Goal: Entertainment & Leisure: Consume media (video, audio)

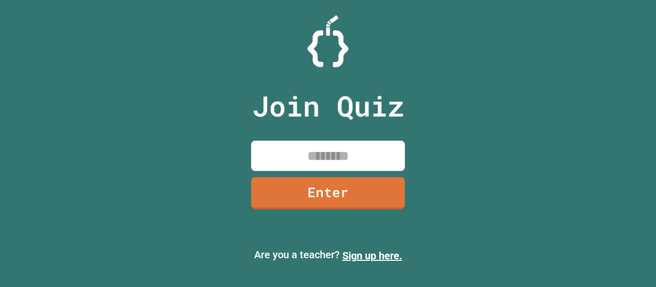
click at [321, 151] on input at bounding box center [328, 156] width 154 height 30
type input "********"
click at [333, 191] on link "Enter" at bounding box center [328, 193] width 154 height 32
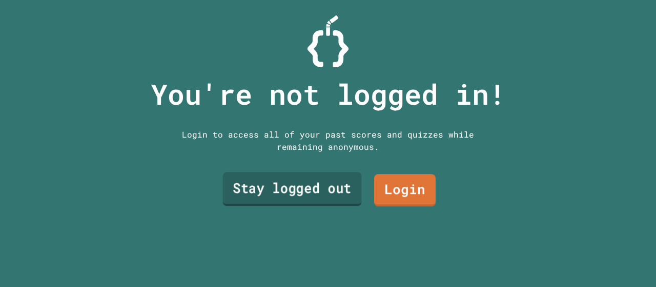
click at [321, 185] on link "Stay logged out" at bounding box center [292, 189] width 139 height 34
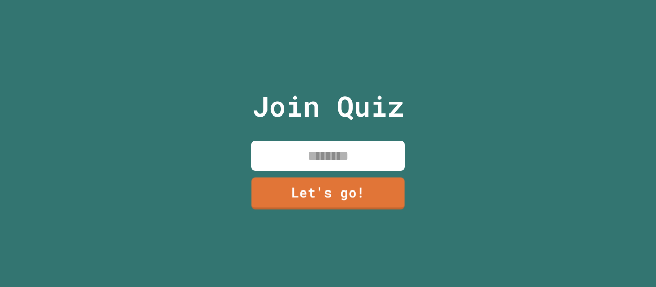
click at [317, 147] on input at bounding box center [328, 156] width 154 height 30
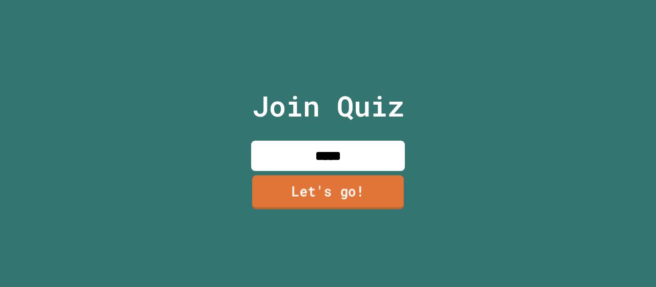
type input "*****"
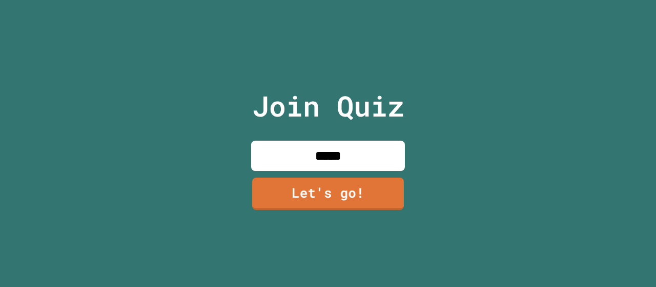
click at [325, 172] on div "Join Quiz ***** Let's go!" at bounding box center [328, 143] width 173 height 287
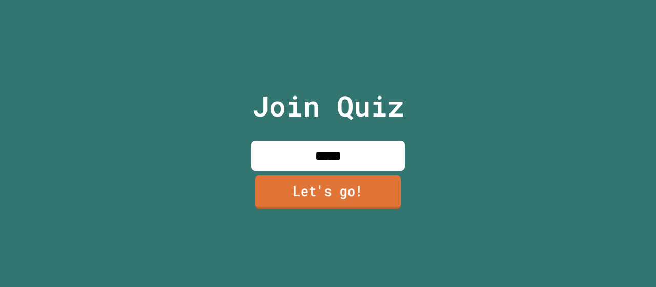
click at [334, 180] on link "Let's go!" at bounding box center [328, 192] width 146 height 34
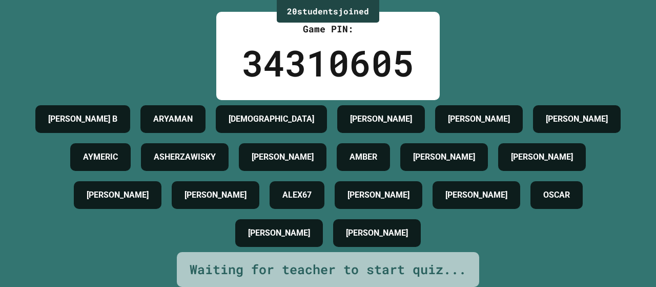
scroll to position [56, 0]
click at [334, 180] on div "[PERSON_NAME] [PERSON_NAME] [PERSON_NAME] [PERSON_NAME] AYMERIC ASHERZAWISKY [P…" at bounding box center [328, 176] width 605 height 152
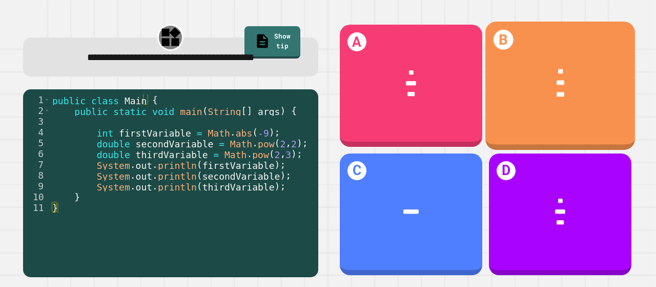
click at [591, 217] on div "***" at bounding box center [561, 222] width 114 height 11
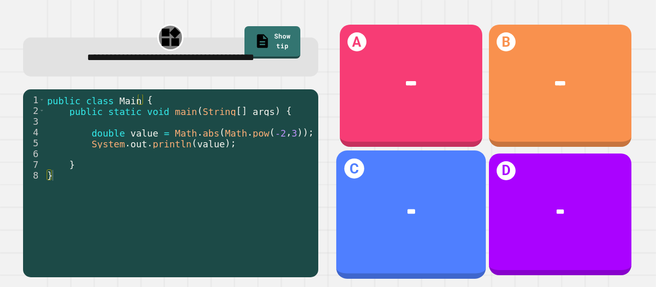
click at [428, 216] on div "***" at bounding box center [411, 212] width 150 height 42
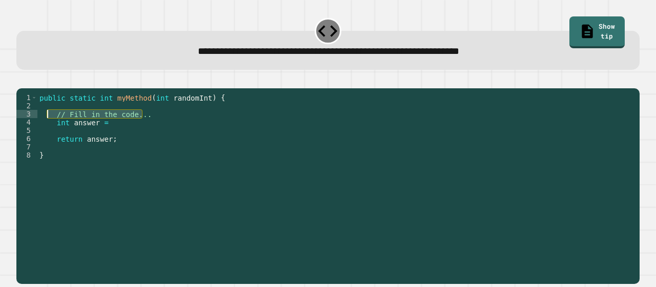
drag, startPoint x: 163, startPoint y: 129, endPoint x: 51, endPoint y: 129, distance: 112.3
click at [51, 129] on div "public static int myMethod ( int randomInt ) { // Fill in the code... int answe…" at bounding box center [335, 175] width 597 height 164
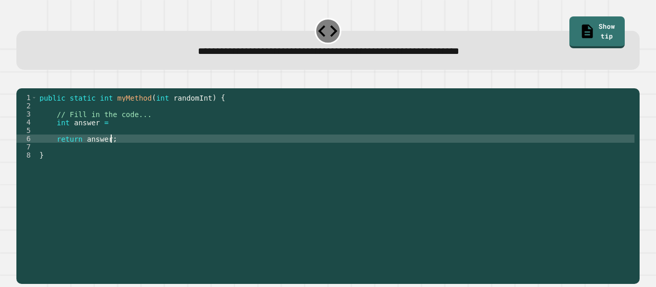
click at [132, 152] on div "public static int myMethod ( int randomInt ) { // Fill in the code... int answe…" at bounding box center [335, 175] width 597 height 164
click at [125, 136] on div "public static int myMethod ( int randomInt ) { // Fill in the code... int answe…" at bounding box center [335, 175] width 597 height 164
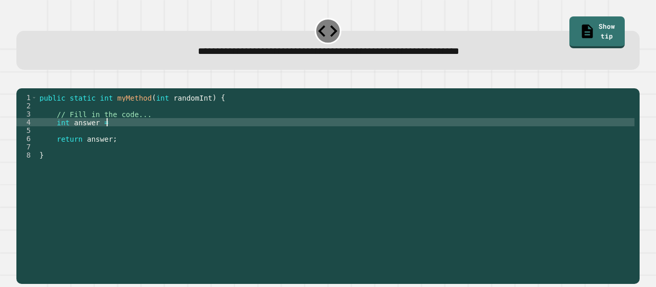
click at [152, 132] on div "public static int myMethod ( int randomInt ) { // Fill in the code... int answe…" at bounding box center [335, 175] width 597 height 164
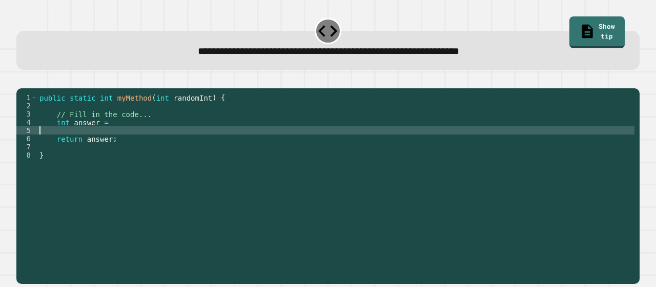
click at [142, 142] on div "public static int myMethod ( int randomInt ) { // Fill in the code... int answe…" at bounding box center [335, 175] width 597 height 164
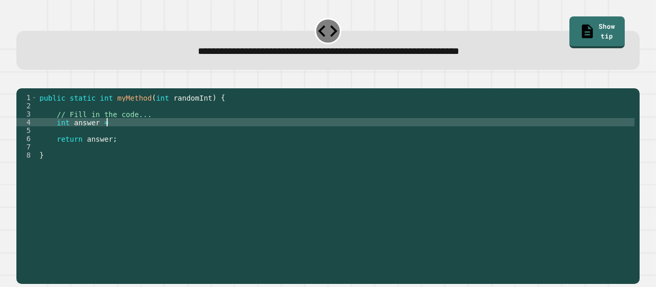
click at [141, 135] on div "public static int myMethod ( int randomInt ) { // Fill in the code... int answe…" at bounding box center [335, 175] width 597 height 164
click at [22, 80] on button "button" at bounding box center [22, 80] width 0 height 0
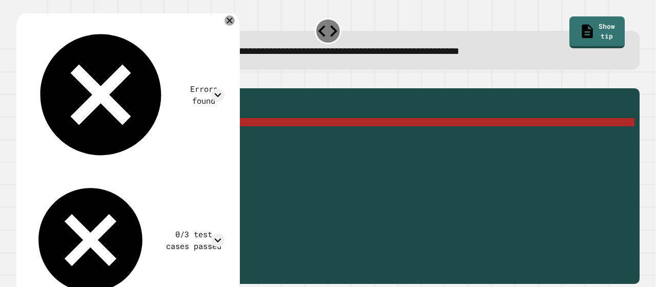
click at [235, 21] on icon at bounding box center [230, 20] width 10 height 10
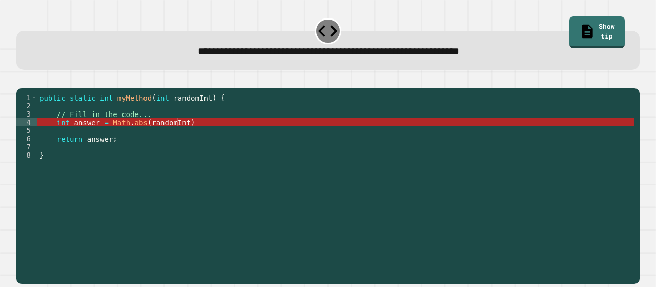
scroll to position [0, 7]
click at [215, 131] on div "public static int myMethod ( int randomInt ) { // Fill in the code... int answe…" at bounding box center [335, 175] width 597 height 164
click at [221, 136] on div "public static int myMethod ( int randomInt ) { // Fill in the code... int answe…" at bounding box center [335, 175] width 597 height 164
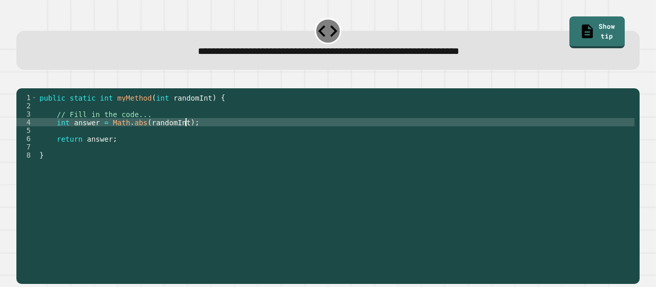
type textarea "**********"
click at [21, 88] on div at bounding box center [328, 82] width 624 height 12
click at [31, 87] on icon "button" at bounding box center [29, 86] width 6 height 7
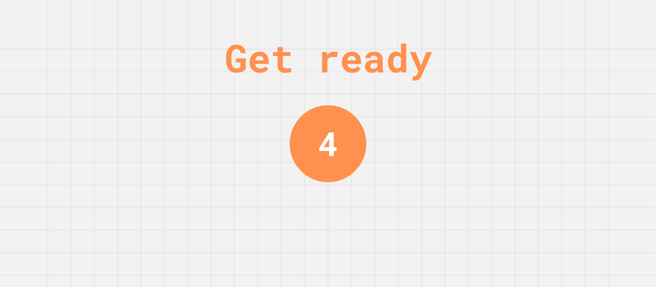
scroll to position [0, 0]
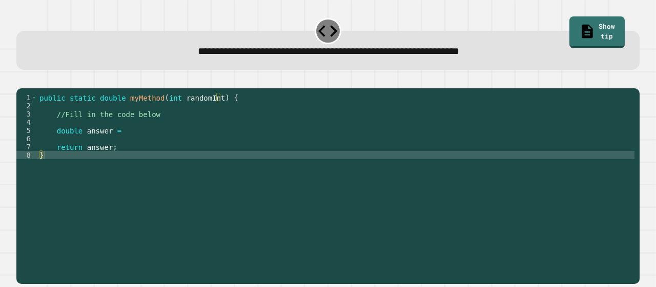
click at [174, 130] on div "public static double myMethod ( int randomInt ) { //Fill in the code below doub…" at bounding box center [335, 175] width 597 height 164
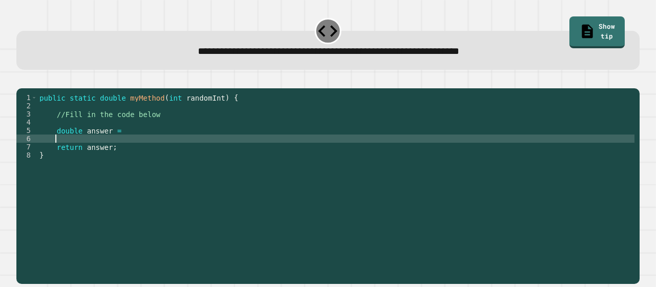
click at [152, 149] on div "public static double myMethod ( int randomInt ) { //Fill in the code below doub…" at bounding box center [335, 175] width 597 height 164
click at [152, 147] on div "public static double myMethod ( int randomInt ) { //Fill in the code below doub…" at bounding box center [335, 175] width 597 height 164
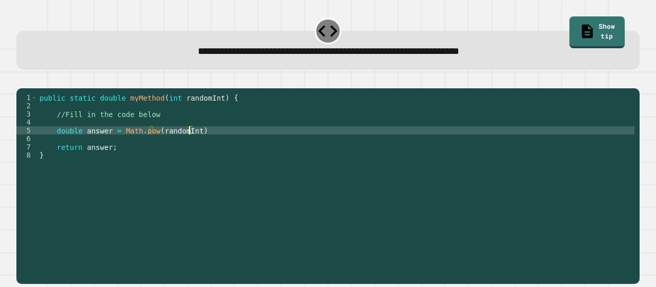
scroll to position [0, 10]
click at [209, 146] on div "public static double myMethod ( int randomInt ) { //Fill in the code below doub…" at bounding box center [335, 175] width 597 height 164
click at [22, 80] on icon "button" at bounding box center [22, 80] width 0 height 0
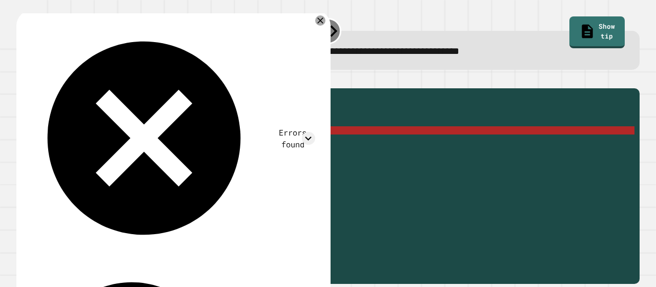
click at [209, 148] on div "public static double myMethod ( int randomInt ) { //Fill in the code below doub…" at bounding box center [335, 175] width 597 height 164
click at [317, 21] on icon at bounding box center [320, 20] width 12 height 12
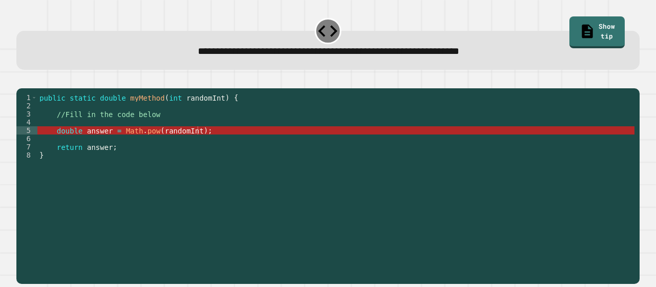
click at [150, 146] on div "public static double myMethod ( int randomInt ) { //Fill in the code below doub…" at bounding box center [335, 175] width 597 height 164
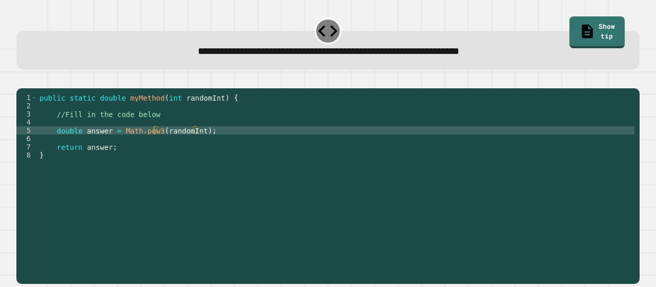
click at [22, 80] on icon "button" at bounding box center [22, 80] width 0 height 0
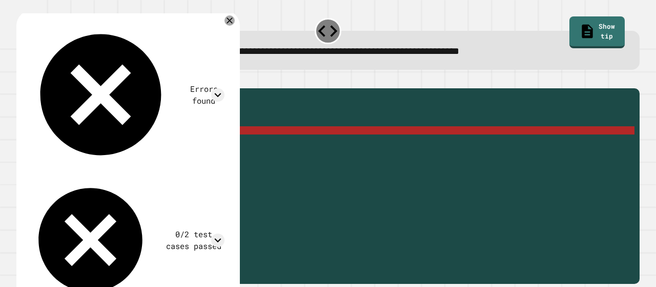
click at [154, 146] on div "public static double myMethod ( int randomInt ) { //Fill in the code below doub…" at bounding box center [335, 175] width 597 height 164
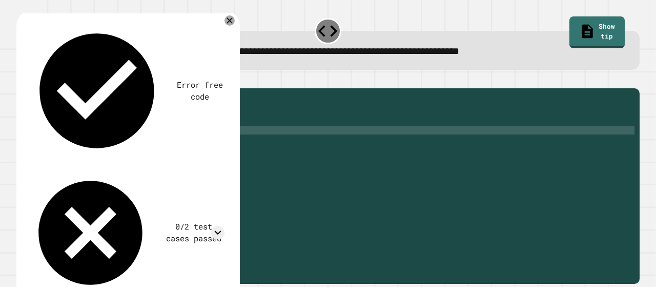
click at [187, 143] on div "public static double myMethod ( int randomInt ) { //Fill in the code below doub…" at bounding box center [335, 175] width 597 height 164
click at [189, 145] on div "public static double myMethod ( int randomInt ) { //Fill in the code below doub…" at bounding box center [335, 175] width 597 height 164
type textarea "**********"
click at [22, 80] on icon "button" at bounding box center [22, 80] width 0 height 0
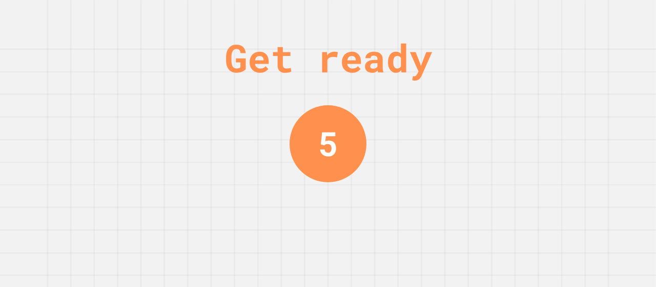
click at [31, 84] on div "Get ready 5" at bounding box center [328, 143] width 656 height 287
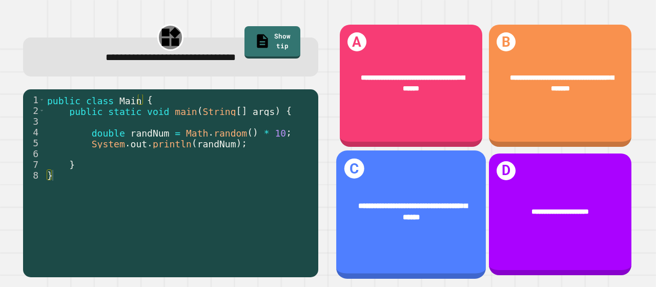
click at [439, 210] on div "**********" at bounding box center [411, 211] width 119 height 23
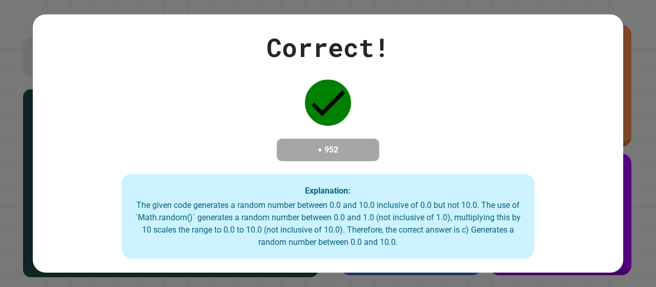
click at [440, 209] on div "The given code generates a random number between 0.0 and 10.0 inclusive of 0.0 …" at bounding box center [328, 223] width 393 height 49
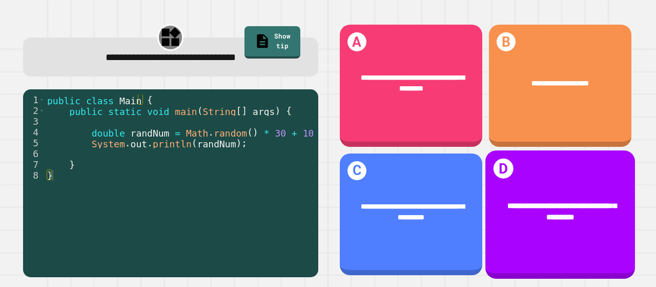
click at [532, 81] on span "**********" at bounding box center [560, 82] width 57 height 7
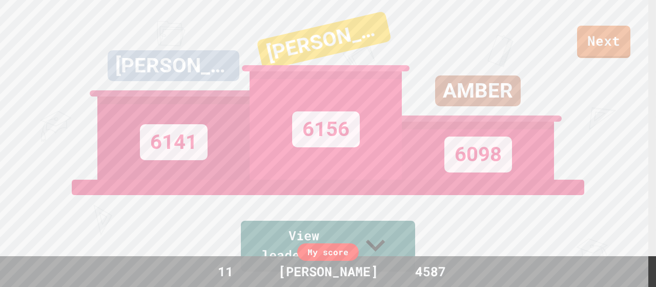
click at [609, 82] on div "Next [PERSON_NAME] 6141 [PERSON_NAME] B 6156 AMBER 6098 View leaderboard" at bounding box center [328, 143] width 656 height 287
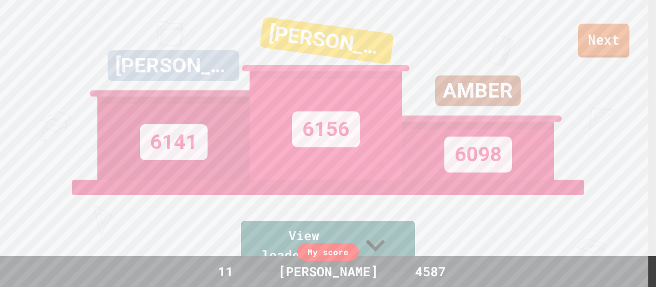
click at [610, 50] on link "Next" at bounding box center [603, 41] width 51 height 34
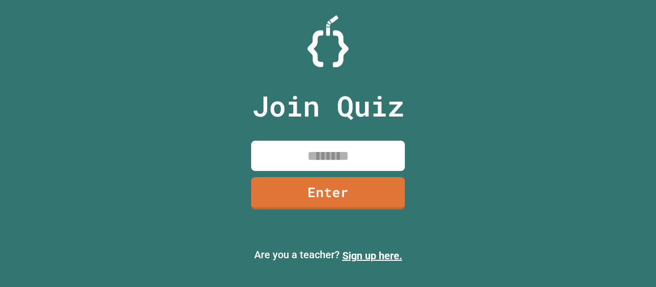
click at [335, 155] on input at bounding box center [328, 156] width 154 height 30
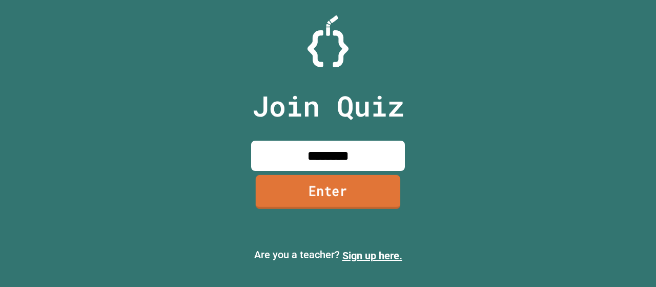
type input "********"
click at [331, 193] on link "Enter" at bounding box center [328, 192] width 145 height 34
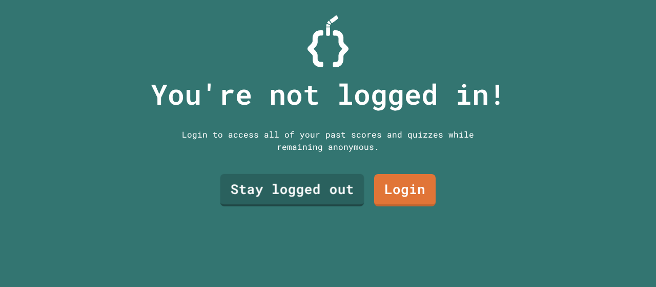
click at [289, 178] on link "Stay logged out" at bounding box center [293, 190] width 144 height 32
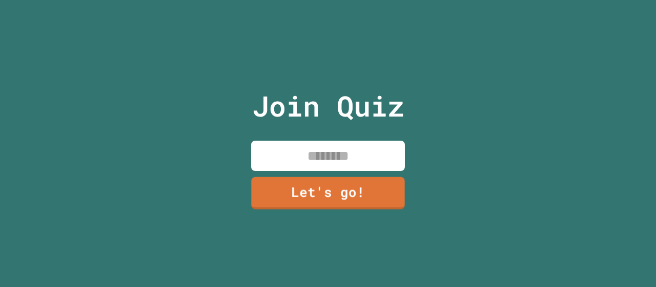
click at [308, 157] on input at bounding box center [328, 156] width 154 height 30
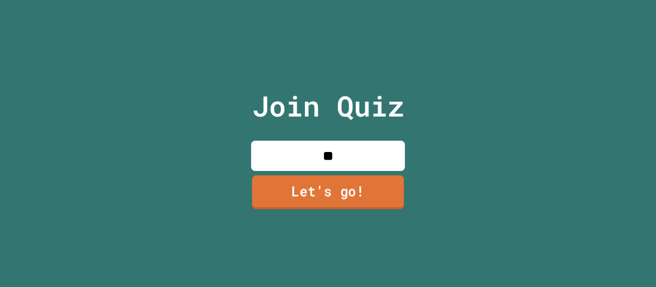
type input "*"
type input "**********"
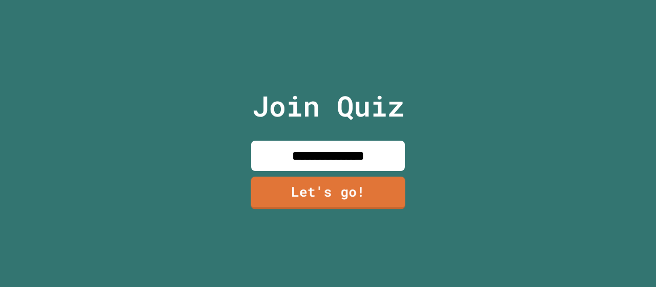
click at [338, 189] on link "Let's go!" at bounding box center [328, 192] width 154 height 33
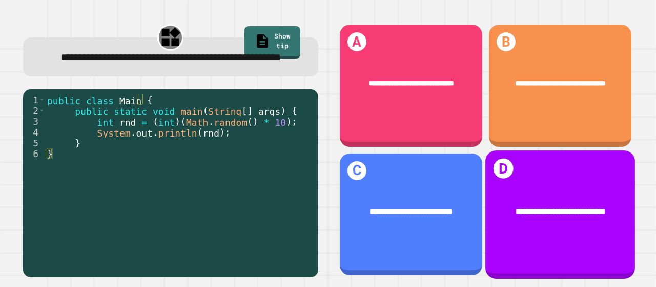
click at [515, 207] on span "**********" at bounding box center [560, 211] width 90 height 8
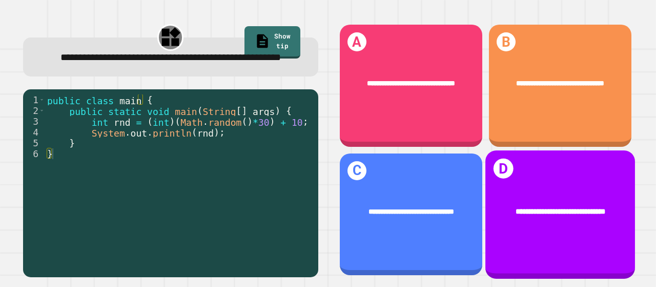
click at [553, 207] on span "**********" at bounding box center [560, 211] width 90 height 8
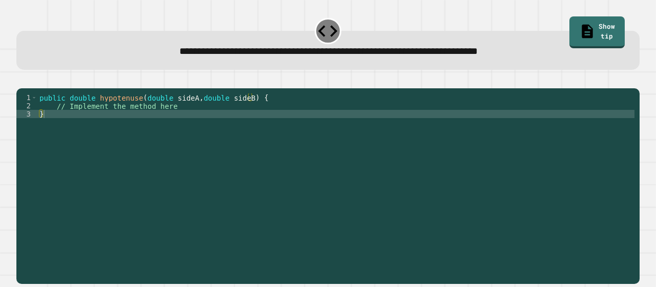
click at [256, 119] on div "public double hypotenuse ( double sideA , double sideB ) { // Implement the met…" at bounding box center [335, 175] width 597 height 164
click at [212, 130] on div "public double hypotenuse ( double sideA , double sideB ) { // Implement the met…" at bounding box center [335, 175] width 597 height 164
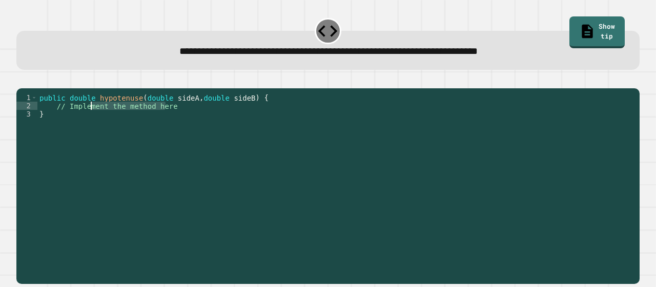
drag, startPoint x: 210, startPoint y: 122, endPoint x: 91, endPoint y: 123, distance: 119.0
click at [91, 123] on div "public double hypotenuse ( double sideA , double sideB ) { // Implement the met…" at bounding box center [335, 175] width 597 height 164
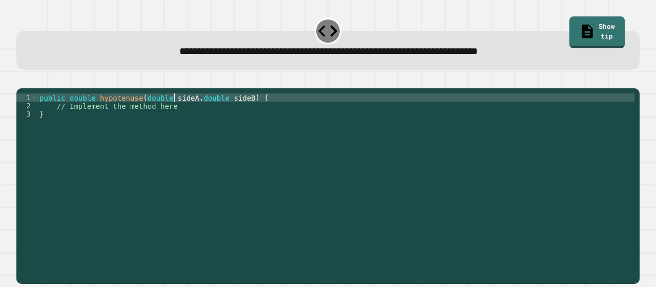
click at [173, 115] on div "public double hypotenuse ( double sideA , double sideB ) { // Implement the met…" at bounding box center [335, 175] width 597 height 164
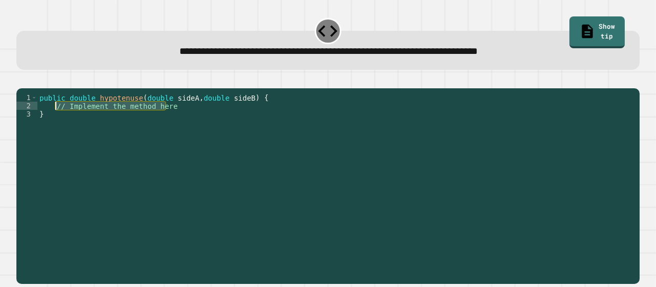
drag, startPoint x: 190, startPoint y: 123, endPoint x: 56, endPoint y: 123, distance: 133.3
click at [56, 123] on div "public double hypotenuse ( double sideA , double sideB ) { // Implement the met…" at bounding box center [335, 175] width 597 height 164
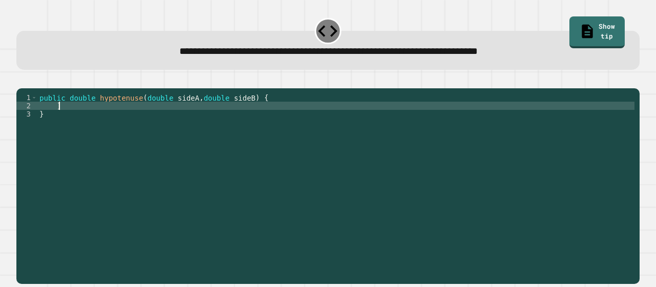
scroll to position [0, 1]
type textarea "**********"
type textarea "*"
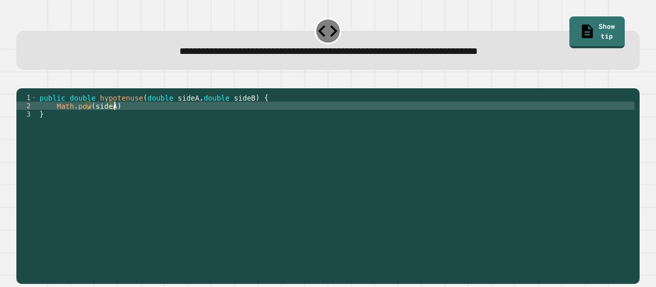
click at [119, 118] on div "public double hypotenuse ( double sideA , double sideB ) { Math . pow ( sideA )…" at bounding box center [335, 175] width 597 height 164
click at [57, 122] on div "public double hypotenuse ( double sideA , double sideB ) { Math . pow ( sideA )…" at bounding box center [335, 175] width 597 height 164
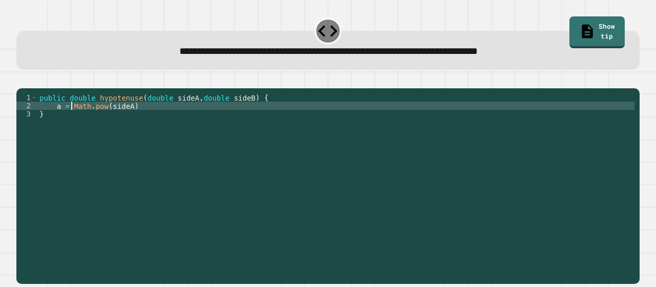
type textarea "**********"
click at [136, 124] on div "public double hypotenuse ( double sideA , double sideB ) { a = Math . pow ( sid…" at bounding box center [335, 175] width 597 height 164
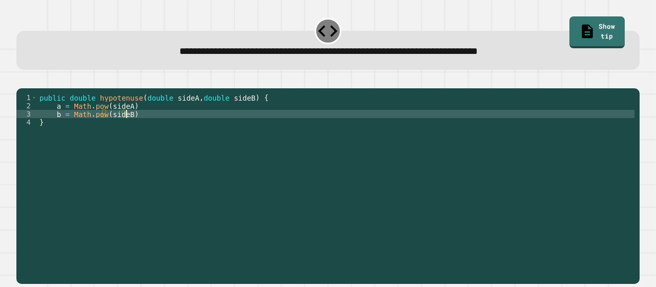
scroll to position [0, 5]
click at [140, 127] on div "public double hypotenuse ( double sideA , double sideB ) { a = Math . pow ( sid…" at bounding box center [335, 175] width 597 height 164
type textarea "**********"
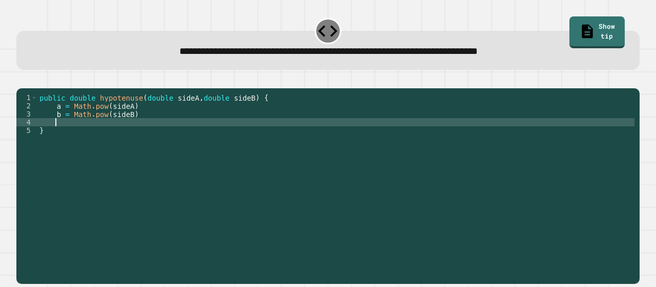
scroll to position [0, 1]
type textarea "*"
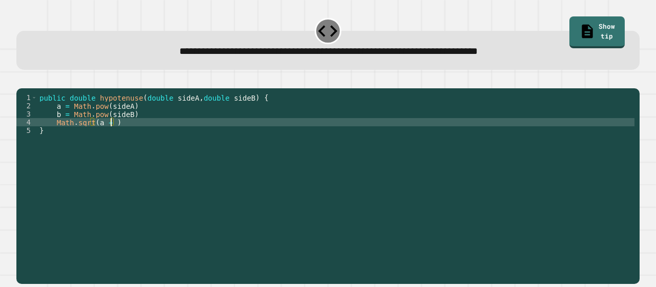
scroll to position [0, 5]
click at [31, 87] on icon "button" at bounding box center [29, 86] width 6 height 7
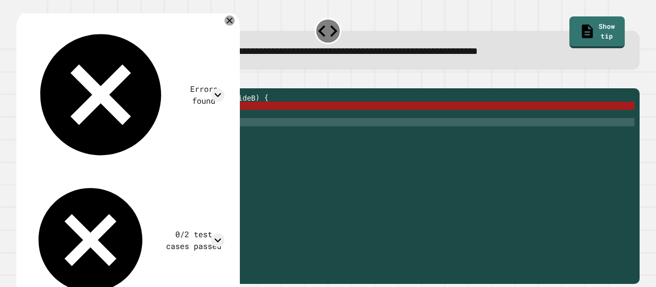
click at [135, 123] on div "public double hypotenuse ( double sideA , double sideB ) { a = Math . pow ( sid…" at bounding box center [335, 175] width 597 height 164
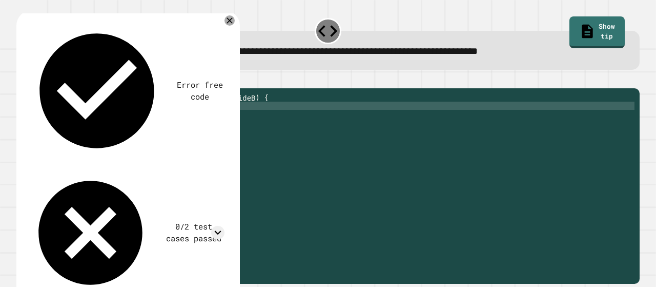
click at [133, 132] on div "public double hypotenuse ( double sideA , double sideB ) { a = Math . pow ( sid…" at bounding box center [335, 175] width 597 height 164
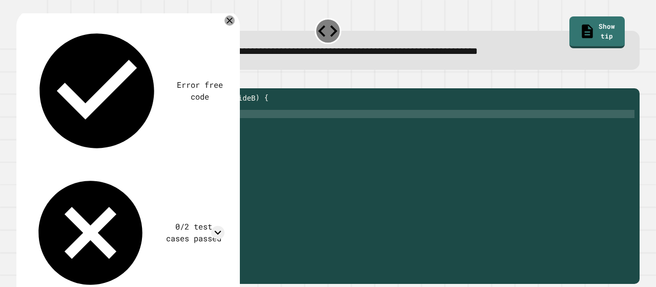
scroll to position [0, 6]
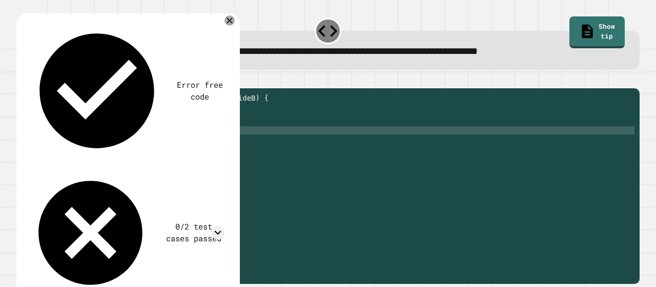
click at [133, 141] on div "public double hypotenuse ( double sideA , double sideB ) { a = Math . pow ( sid…" at bounding box center [335, 175] width 597 height 164
click at [22, 80] on icon "button" at bounding box center [22, 80] width 0 height 0
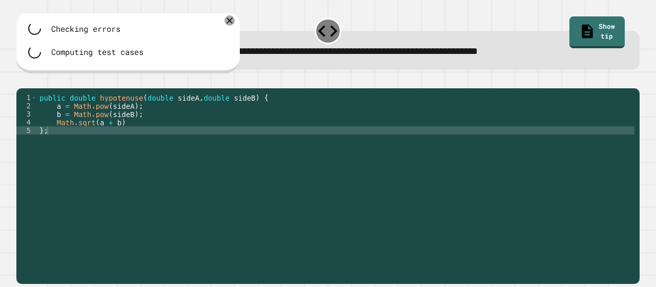
click at [126, 139] on div "public double hypotenuse ( double sideA , double sideB ) { a = Math . pow ( sid…" at bounding box center [335, 175] width 597 height 164
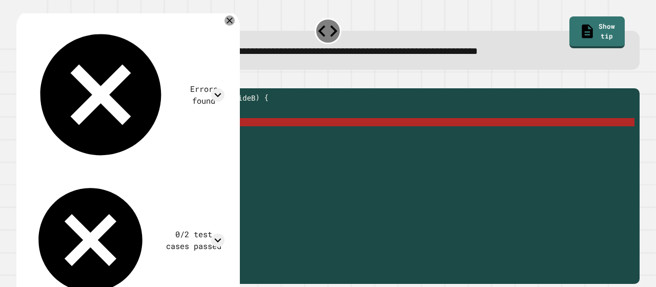
scroll to position [0, 5]
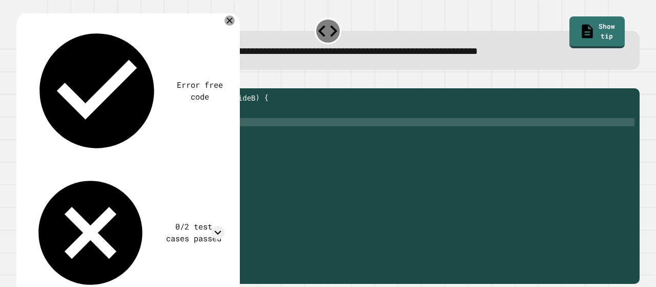
click at [22, 80] on icon "button" at bounding box center [22, 80] width 0 height 0
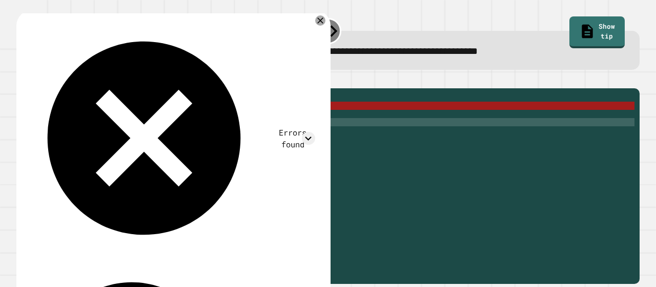
click at [57, 135] on div "public double hypotenuse ( double sideA , double sideB ) { a = Math . pow ( sid…" at bounding box center [335, 175] width 597 height 164
click at [122, 140] on div "public double hypotenuse ( double sideA , double sideB ) { a = Math . pow ( sid…" at bounding box center [335, 175] width 597 height 164
click at [141, 140] on div "public double hypotenuse ( double sideA , double sideB ) { a = Math . pow ( sid…" at bounding box center [335, 175] width 597 height 164
click at [93, 134] on div "public double hypotenuse ( double sideA , double sideB ) { a = Math . pow ( sid…" at bounding box center [335, 175] width 597 height 164
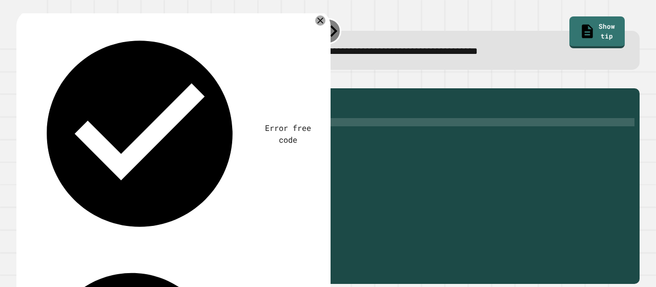
click at [119, 136] on div "public double hypotenuse ( double sideA , double sideB ) { a = Math . pow ( sid…" at bounding box center [335, 175] width 597 height 164
type textarea "**********"
click at [22, 80] on button "button" at bounding box center [22, 80] width 0 height 0
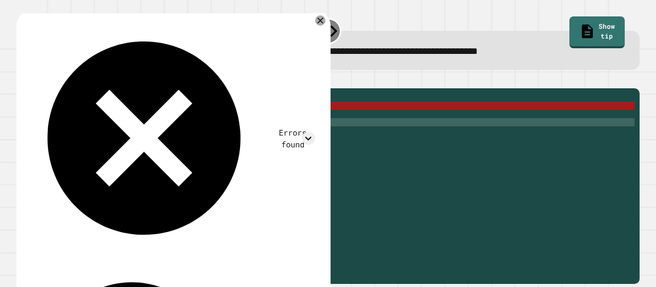
click at [160, 138] on div "public double hypotenuse ( double sideA , double sideB ) { a = Math . pow ( sid…" at bounding box center [335, 175] width 597 height 164
click at [160, 138] on div "public double hypotenuse ( double sideA , double sideB ) { a = Math . pow ( sid…" at bounding box center [335, 167] width 597 height 148
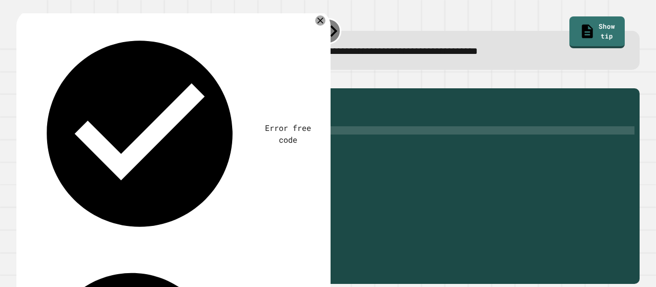
scroll to position [0, 1]
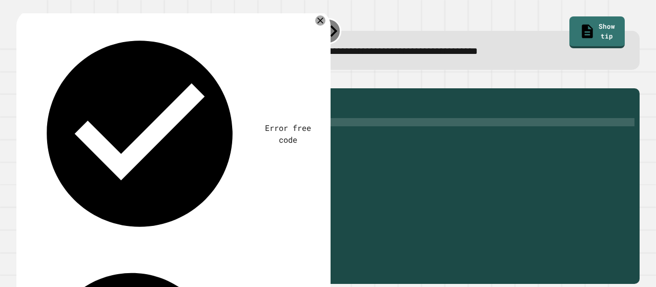
click at [55, 138] on div "public double hypotenuse ( double sideA , double sideB ) { a = Math . pow ( sid…" at bounding box center [335, 175] width 597 height 164
type textarea "**********"
click at [194, 137] on div "public double hypotenuse ( double sideA , double sideB ) { a = Math . pow ( sid…" at bounding box center [335, 175] width 597 height 164
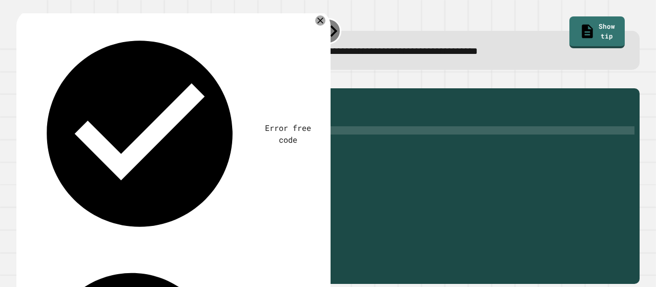
type textarea "*"
click at [22, 80] on icon "button" at bounding box center [22, 80] width 0 height 0
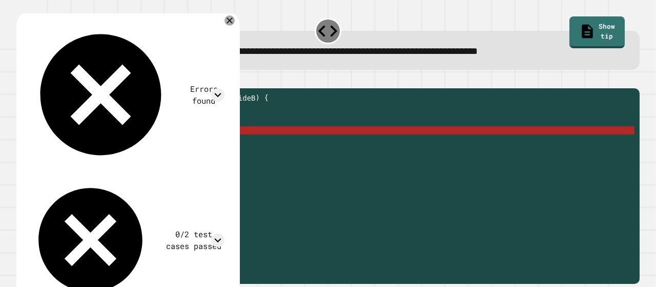
click at [105, 147] on div "public double hypotenuse ( double sideA , double sideB ) { a = Math . pow ( sid…" at bounding box center [335, 175] width 597 height 164
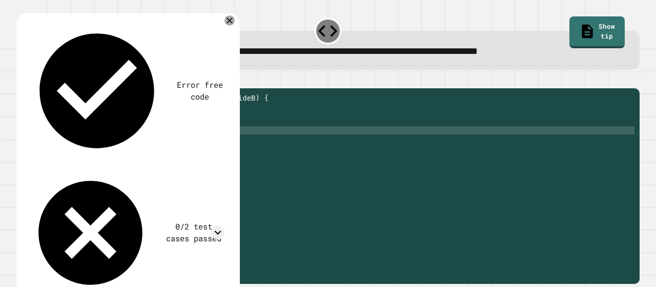
scroll to position [0, 3]
click at [22, 80] on button "button" at bounding box center [22, 80] width 0 height 0
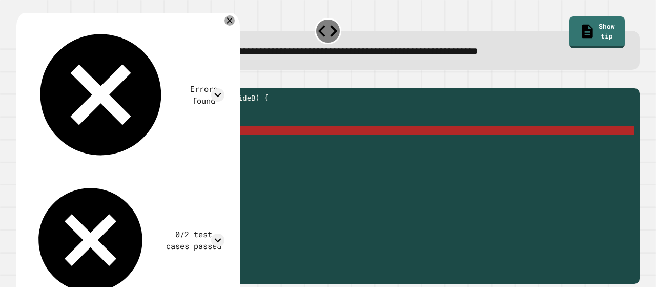
click at [110, 147] on div "public double hypotenuse ( double sideA , double sideB ) { a = Math . pow ( sid…" at bounding box center [335, 175] width 597 height 164
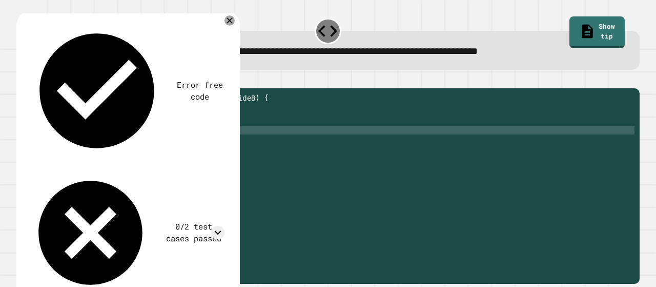
type textarea "**********"
click at [22, 80] on icon "button" at bounding box center [22, 80] width 0 height 0
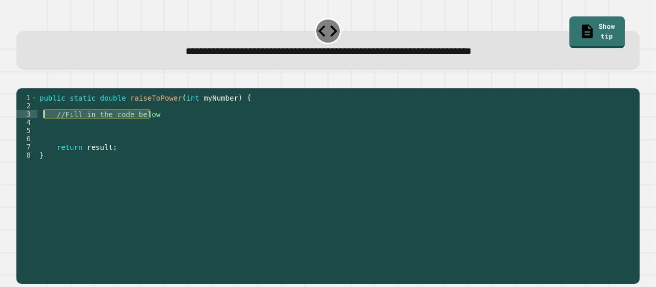
drag, startPoint x: 166, startPoint y: 127, endPoint x: 47, endPoint y: 131, distance: 119.6
click at [47, 131] on div "public static double raiseToPower ( int myNumber ) { //Fill in the code below r…" at bounding box center [335, 175] width 597 height 164
type textarea "**********"
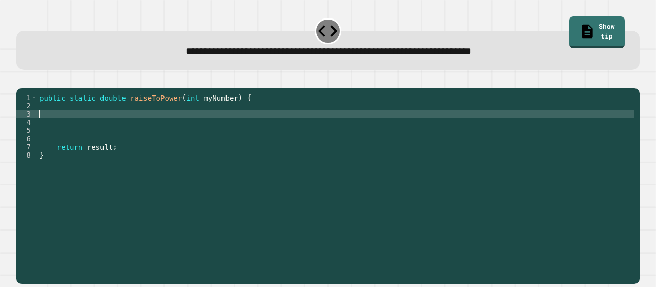
type textarea "*"
click at [143, 126] on div "public static double raiseToPower ( int myNumber ) { Math . pow ( myNumber , 5 …" at bounding box center [335, 175] width 597 height 164
click at [22, 80] on icon "button" at bounding box center [22, 80] width 0 height 0
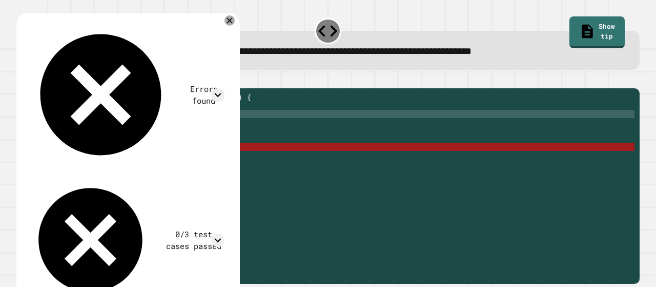
click at [136, 129] on div "public static double raiseToPower ( int myNumber ) { Math . pow ( myNumber , 5 …" at bounding box center [335, 175] width 597 height 164
click at [40, 129] on div "public static double raiseToPower ( int myNumber ) { Math . pow ( myNumber , 5 …" at bounding box center [335, 175] width 597 height 164
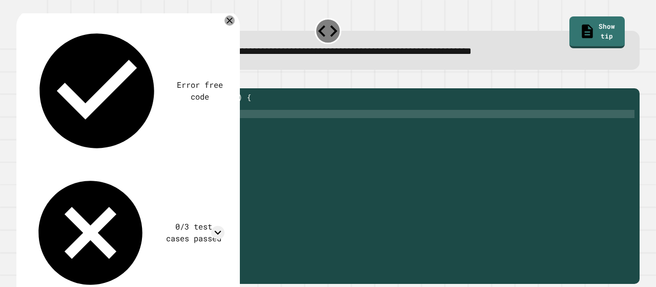
scroll to position [0, 2]
click at [22, 80] on icon "button" at bounding box center [22, 80] width 0 height 0
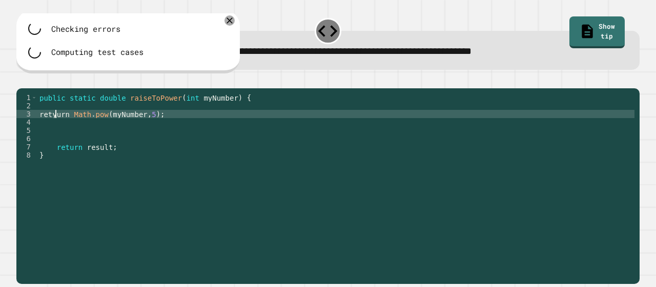
click at [56, 131] on div "public static double raiseToPower ( int myNumber ) { retyurn Math . pow ( myNum…" at bounding box center [335, 175] width 597 height 164
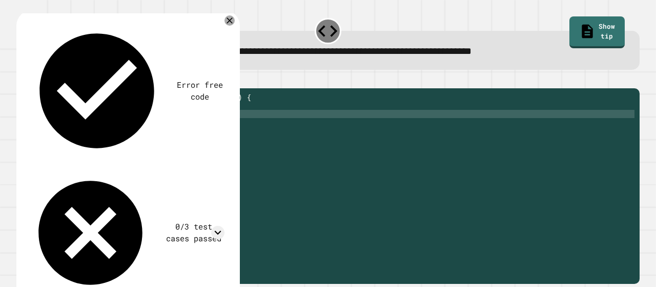
scroll to position [0, 1]
click at [22, 80] on icon "button" at bounding box center [22, 80] width 0 height 0
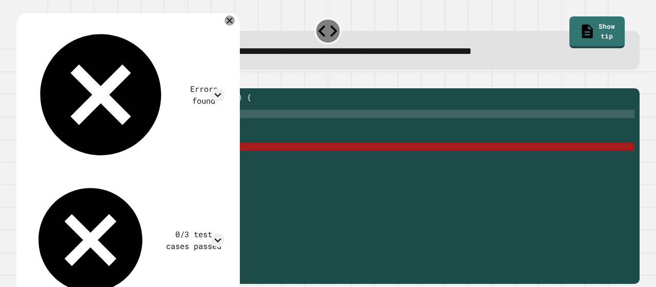
click at [65, 131] on div "public static double raiseToPower ( int myNumber ) { return Math . pow ( myNumb…" at bounding box center [335, 175] width 597 height 164
click at [66, 130] on div "public static double raiseToPower ( int myNumber ) { return Math . pow ( myNumb…" at bounding box center [335, 175] width 597 height 164
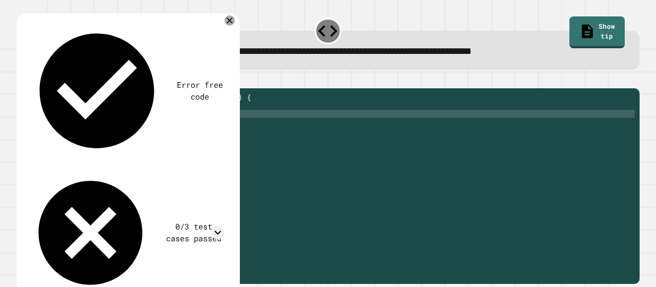
scroll to position [0, 0]
click at [240, 20] on div "Error free code /Main.java:7: error: cannot find symbol return result; ^ symbol…" at bounding box center [128, 159] width 224 height 299
click at [235, 21] on icon at bounding box center [229, 20] width 11 height 11
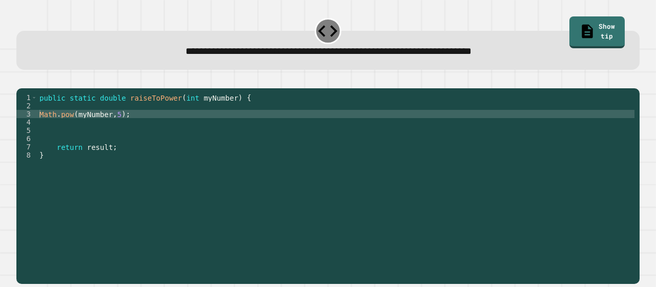
click at [39, 130] on div "public static double raiseToPower ( int myNumber ) { Math . pow ( myNumber , 5 …" at bounding box center [335, 175] width 597 height 164
click at [22, 80] on icon "button" at bounding box center [22, 80] width 0 height 0
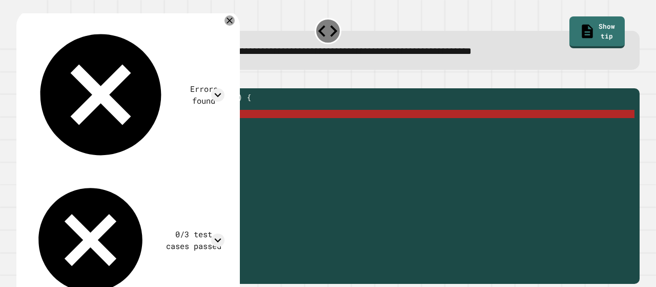
click at [68, 130] on div "public static double raiseToPower ( int myNumber ) { result = Math . pow ( myNu…" at bounding box center [335, 175] width 597 height 164
click at [72, 129] on div "public static double raiseToPower ( int myNumber ) { result = Math . pow ( myNu…" at bounding box center [335, 175] width 597 height 164
click at [75, 132] on div "public static double raiseToPower ( int myNumber ) { result = Math . pow ( myNu…" at bounding box center [335, 175] width 597 height 164
click at [73, 132] on div "public static double raiseToPower ( int myNumber ) { result = Math . pow ( myNu…" at bounding box center [335, 175] width 597 height 164
click at [70, 129] on div "public static double raiseToPower ( int myNumber ) { result = Math . pow ( myNu…" at bounding box center [335, 175] width 597 height 164
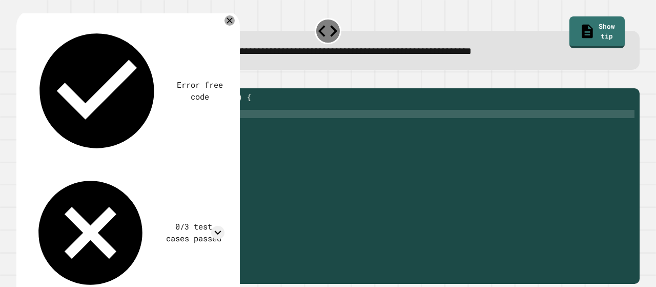
click at [31, 87] on icon "button" at bounding box center [29, 86] width 6 height 7
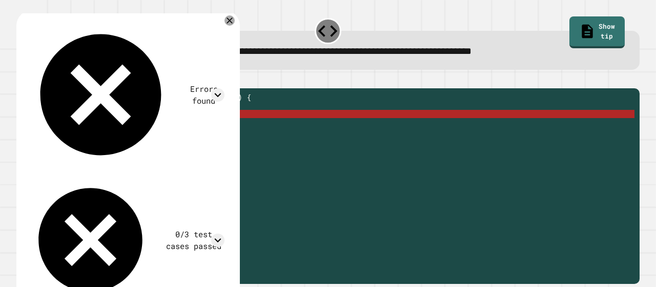
click at [64, 132] on div "public static double raiseToPower ( int myNumber ) { result Math . pow ( myNumb…" at bounding box center [335, 175] width 597 height 164
click at [65, 131] on div "public static double raiseToPower ( int myNumber ) { result Math . pow ( myNumb…" at bounding box center [335, 175] width 597 height 164
drag, startPoint x: 114, startPoint y: 163, endPoint x: 37, endPoint y: 159, distance: 77.5
click at [37, 159] on div "**********" at bounding box center [325, 167] width 618 height 148
type textarea "**********"
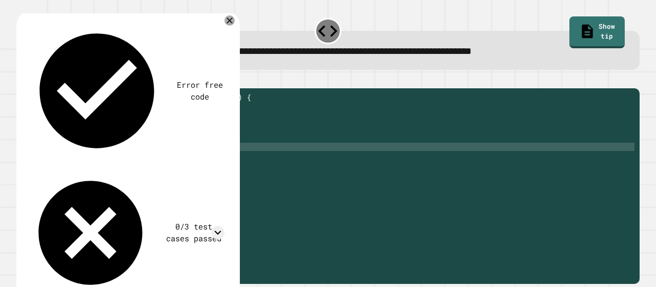
scroll to position [0, 0]
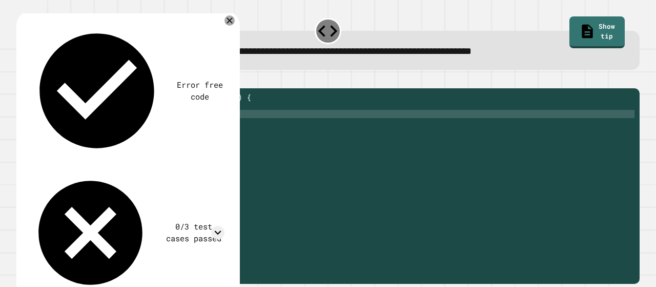
click at [65, 128] on div "public static double raiseToPower ( int myNumber ) { result Math . pow ( myNumb…" at bounding box center [335, 175] width 597 height 164
type textarea "**********"
click at [22, 80] on icon "button" at bounding box center [22, 80] width 0 height 0
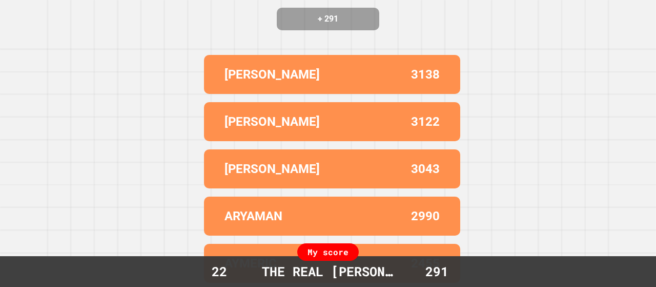
scroll to position [0, 0]
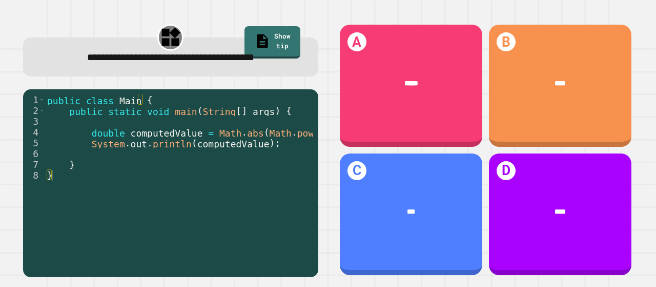
scroll to position [0, 33]
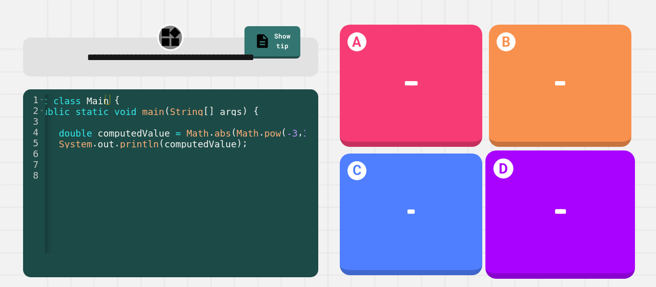
click at [560, 219] on div "****" at bounding box center [561, 212] width 150 height 42
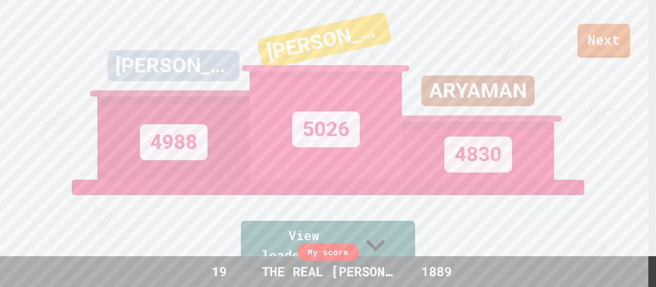
drag, startPoint x: 597, startPoint y: 48, endPoint x: 610, endPoint y: 25, distance: 26.7
click at [610, 25] on link "Next" at bounding box center [604, 41] width 53 height 34
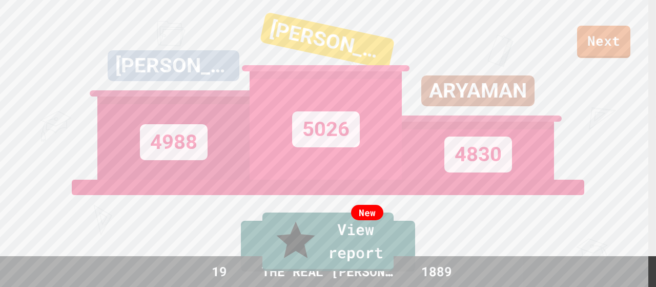
scroll to position [15, 0]
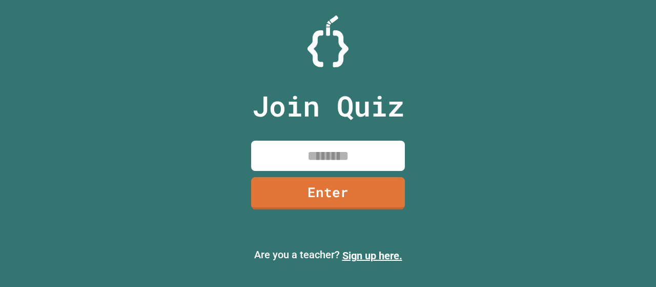
click at [384, 146] on input at bounding box center [328, 156] width 154 height 30
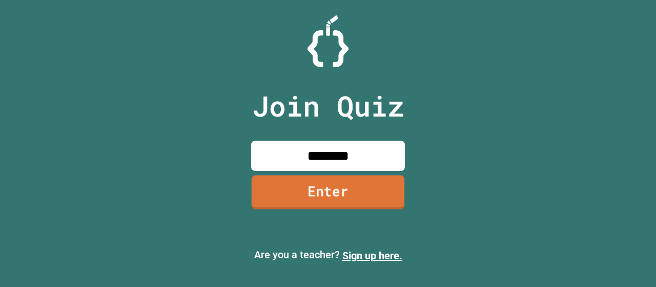
type input "********"
click at [375, 191] on link "Enter" at bounding box center [328, 192] width 152 height 34
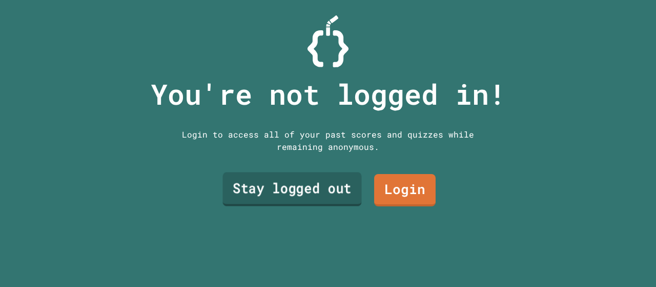
click at [325, 181] on link "Stay logged out" at bounding box center [292, 189] width 139 height 34
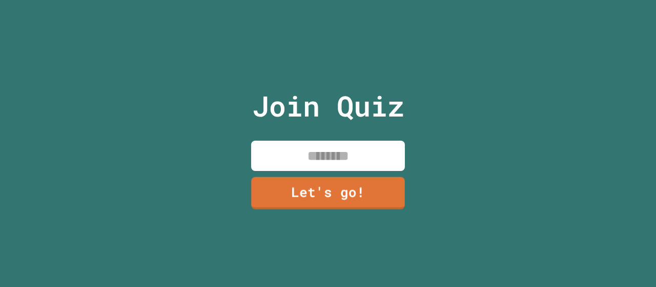
click at [308, 150] on input at bounding box center [328, 156] width 154 height 30
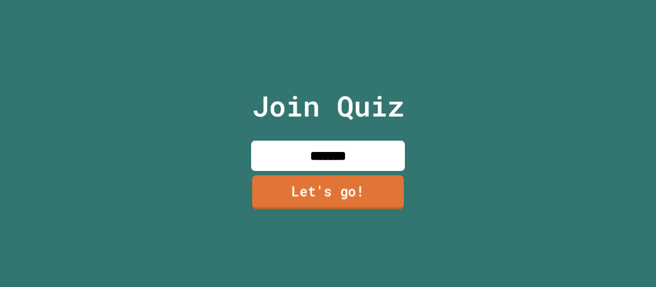
type input "******"
click at [316, 177] on link "Let's go!" at bounding box center [328, 192] width 152 height 34
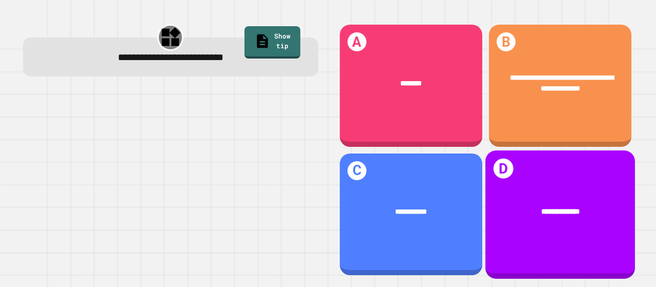
click at [553, 215] on div "**********" at bounding box center [561, 212] width 150 height 42
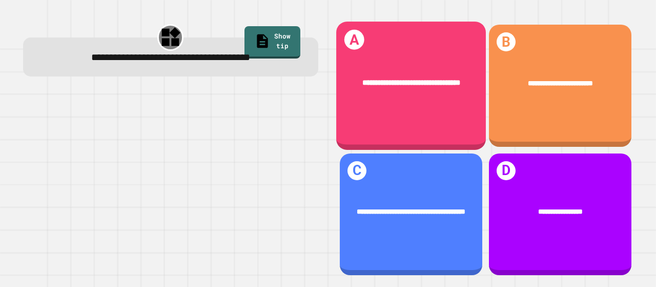
click at [443, 95] on div "**********" at bounding box center [411, 84] width 150 height 42
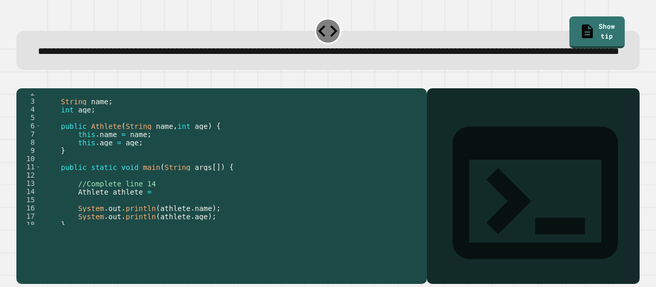
scroll to position [8, 0]
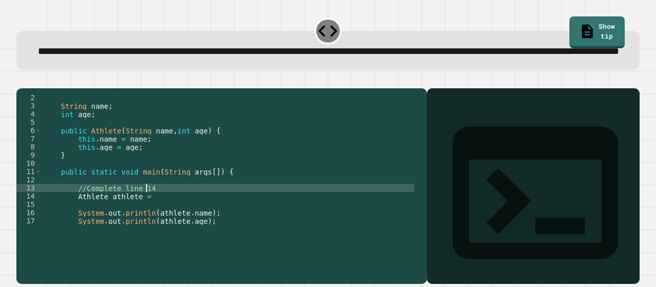
click at [176, 218] on div "public class Athlete { String name ; int age ; public Athlete ( String name , i…" at bounding box center [228, 159] width 373 height 148
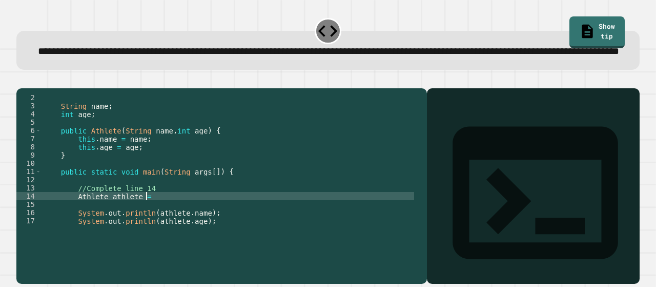
click at [169, 226] on div "public class Athlete { String name ; int age ; public Athlete ( String name , i…" at bounding box center [228, 159] width 373 height 148
click at [22, 80] on button "button" at bounding box center [22, 80] width 0 height 0
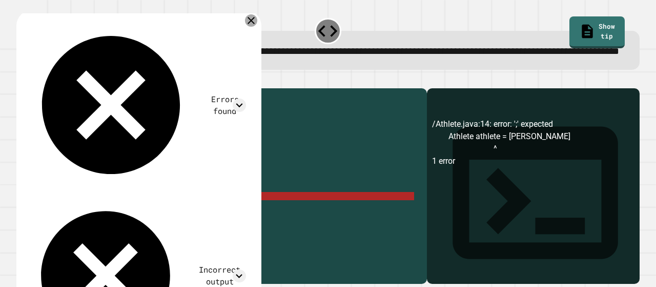
click at [251, 27] on icon at bounding box center [251, 20] width 12 height 12
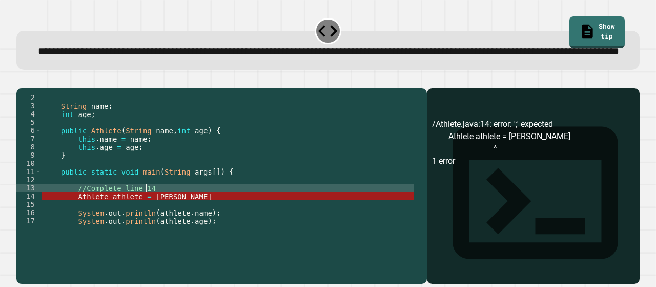
click at [179, 222] on div "public class Athlete { String name ; int age ; public Athlete ( String name , i…" at bounding box center [228, 159] width 373 height 148
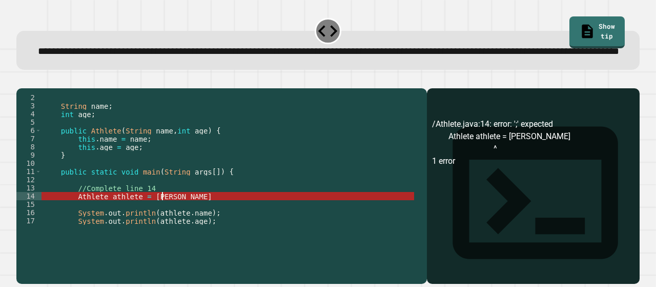
click at [181, 228] on div "public class Athlete { String name ; int age ; public Athlete ( String name , i…" at bounding box center [228, 159] width 373 height 148
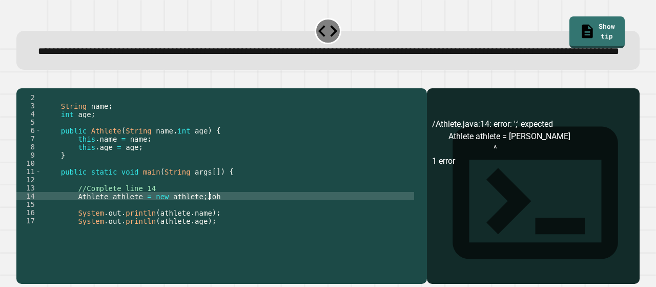
scroll to position [0, 11]
click at [192, 229] on div "public class Athlete { String name ; int age ; public Athlete ( String name , i…" at bounding box center [228, 159] width 373 height 148
click at [194, 229] on div "public class Athlete { String name ; int age ; public Athlete ( String name , i…" at bounding box center [228, 159] width 373 height 148
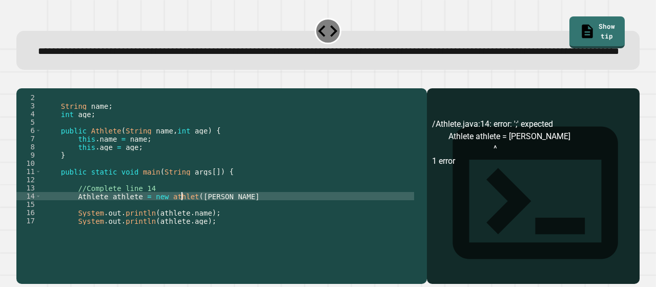
click at [184, 228] on div "public class Athlete { String name ; int age ; public Athlete ( String name , i…" at bounding box center [228, 159] width 373 height 148
click at [185, 228] on div "public class Athlete { String name ; int age ; public Athlete ( String name , i…" at bounding box center [228, 159] width 373 height 148
click at [215, 229] on div "public class Athlete { String name ; int age ; public Athlete ( String name , i…" at bounding box center [228, 159] width 373 height 148
click at [22, 80] on icon "button" at bounding box center [22, 80] width 0 height 0
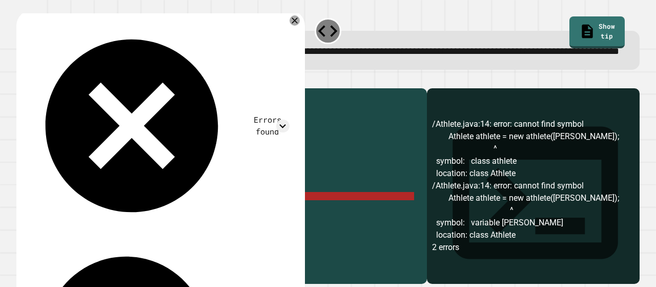
click at [192, 226] on div "public class Athlete { String name ; int age ; public Athlete ( String name , i…" at bounding box center [228, 159] width 373 height 148
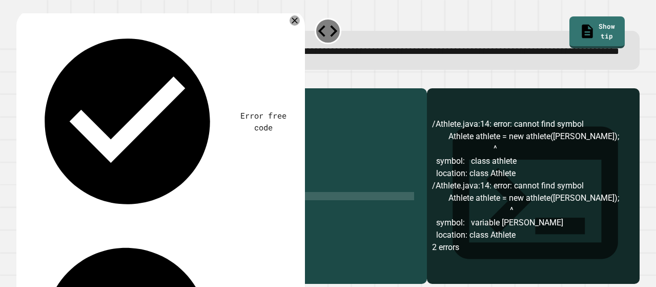
click at [214, 227] on div "public class Athlete { String name ; int age ; public Athlete ( String name , i…" at bounding box center [228, 159] width 373 height 148
click at [22, 80] on button "button" at bounding box center [22, 80] width 0 height 0
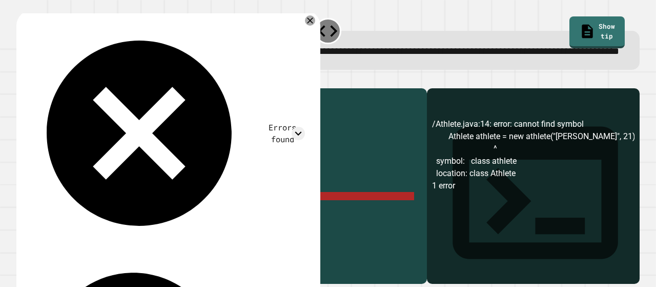
click at [165, 228] on div "public class Athlete { String name ; int age ; public Athlete ( String name , i…" at bounding box center [228, 159] width 373 height 148
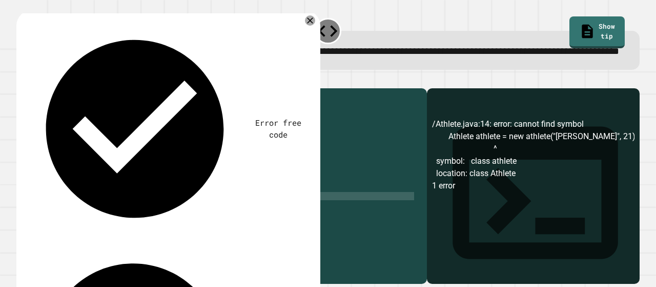
scroll to position [0, 9]
type textarea "**********"
click at [22, 80] on icon "button" at bounding box center [22, 80] width 0 height 0
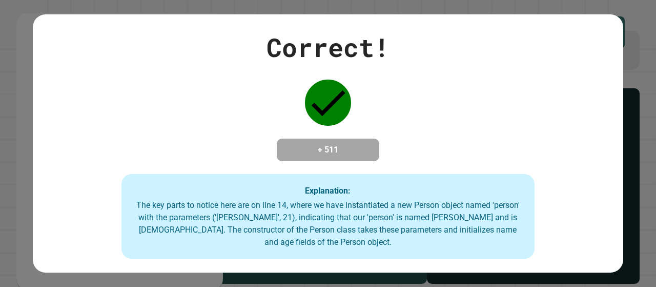
click at [186, 151] on div "Correct! + 511 Explanation: The key parts to notice here are on line 14, where …" at bounding box center [328, 143] width 591 height 231
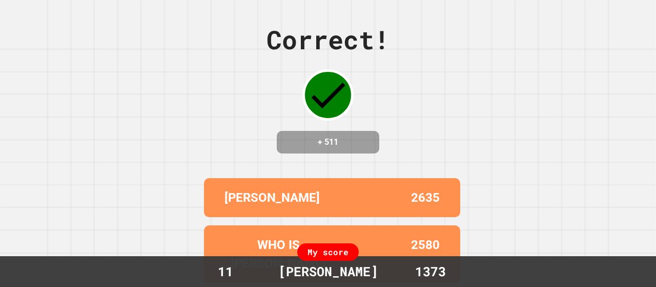
click at [186, 151] on div "Correct! + 511 [PERSON_NAME] 2635 WHO IS [PERSON_NAME] 2580 [PERSON_NAME] 2464 …" at bounding box center [328, 143] width 656 height 287
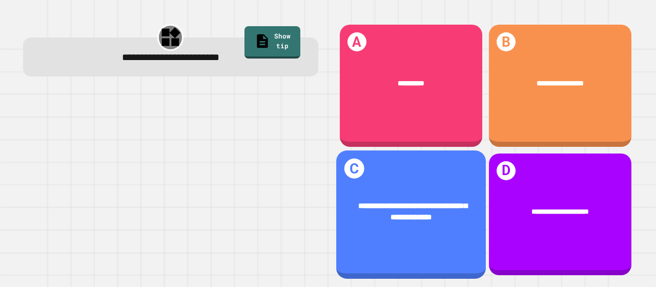
click at [430, 221] on div "**********" at bounding box center [411, 211] width 150 height 53
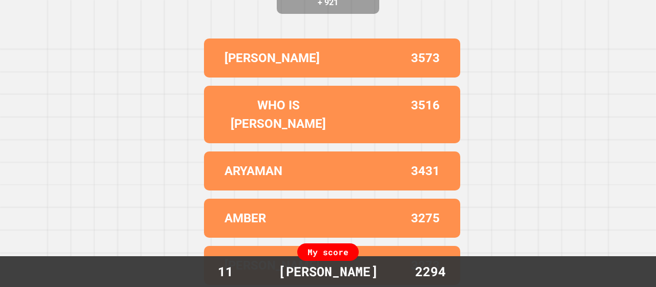
scroll to position [0, 0]
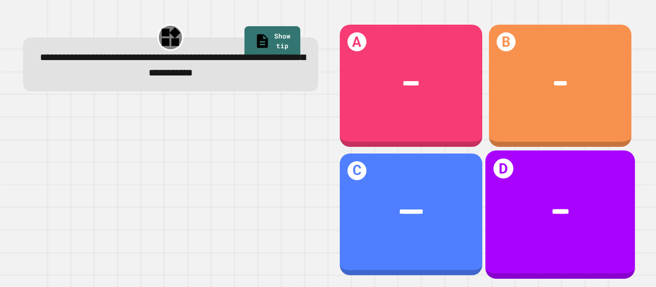
click at [581, 221] on div "D ******" at bounding box center [561, 214] width 150 height 128
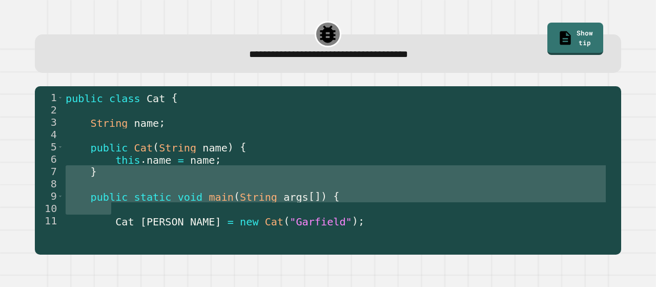
drag, startPoint x: 324, startPoint y: 205, endPoint x: 0, endPoint y: 172, distance: 325.3
click at [0, 173] on div "**********" at bounding box center [328, 143] width 656 height 287
click at [13, 195] on div "**********" at bounding box center [328, 137] width 630 height 248
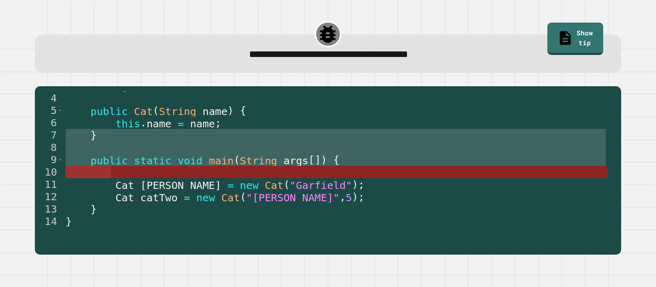
scroll to position [36, 0]
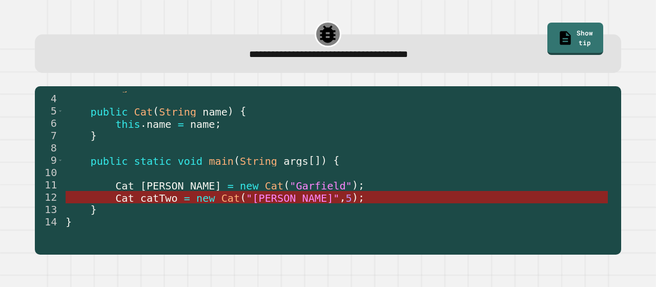
click at [222, 195] on span "Cat" at bounding box center [231, 197] width 18 height 12
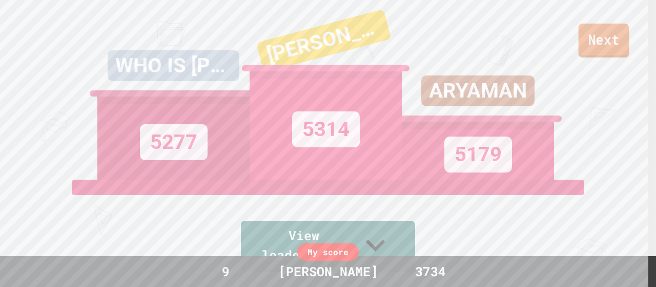
click at [608, 41] on link "Next" at bounding box center [604, 41] width 51 height 34
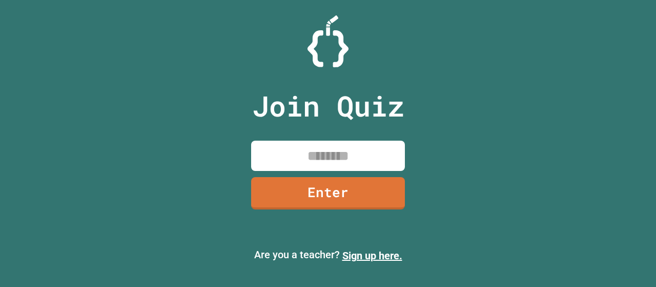
click at [366, 162] on input at bounding box center [328, 156] width 154 height 30
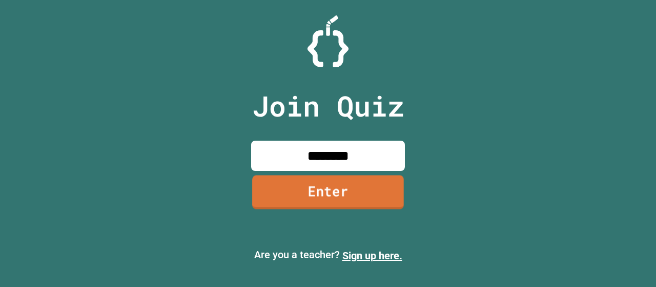
type input "********"
click at [353, 177] on link "Enter" at bounding box center [328, 192] width 152 height 34
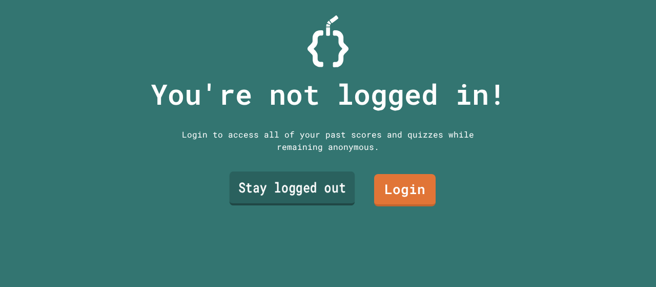
click at [324, 188] on link "Stay logged out" at bounding box center [293, 188] width 126 height 34
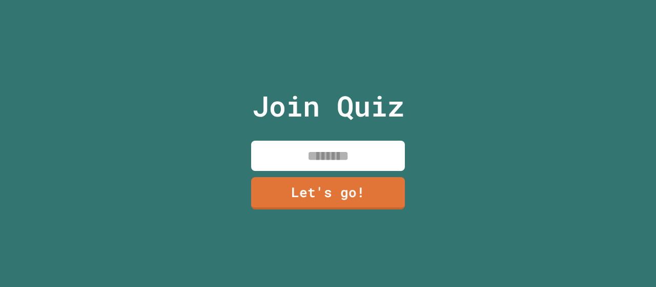
click at [306, 160] on input at bounding box center [328, 156] width 154 height 30
type input "*"
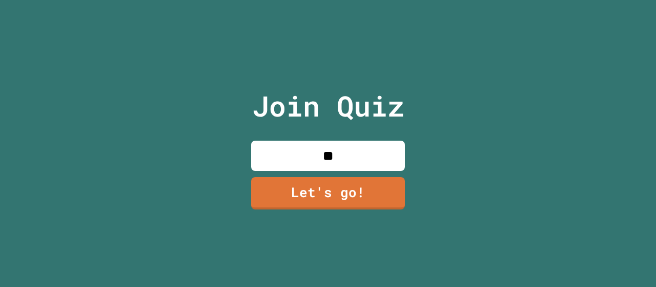
type input "*"
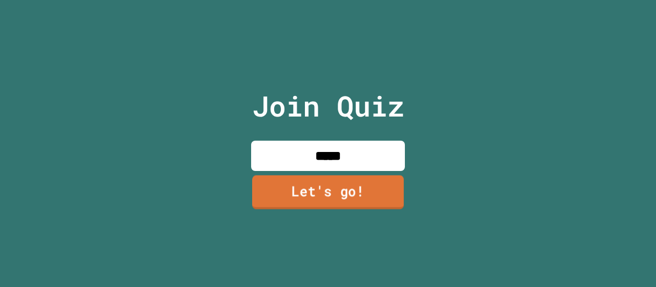
type input "*****"
click at [334, 183] on link "Let's go!" at bounding box center [328, 192] width 152 height 34
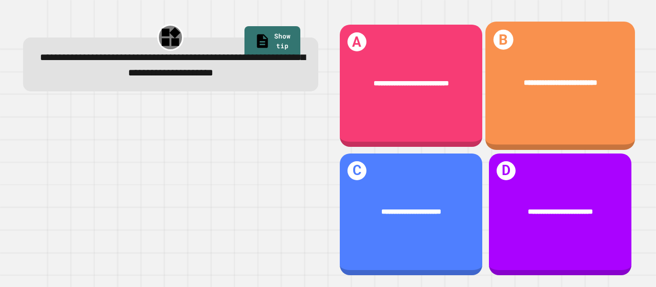
click at [567, 57] on div "**********" at bounding box center [561, 86] width 150 height 128
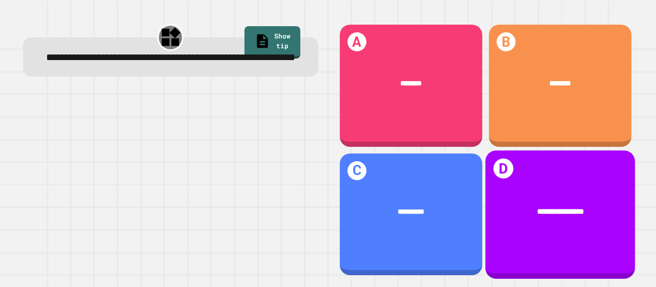
click at [537, 207] on span "**********" at bounding box center [560, 211] width 47 height 8
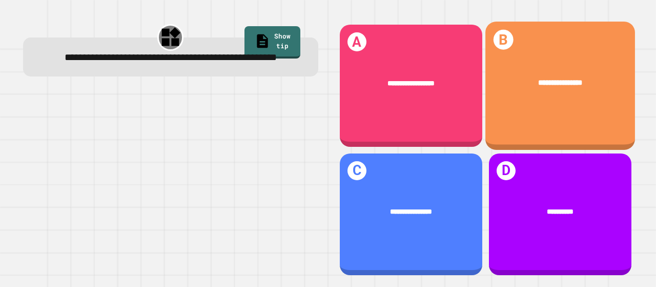
click at [542, 112] on div "**********" at bounding box center [561, 86] width 150 height 128
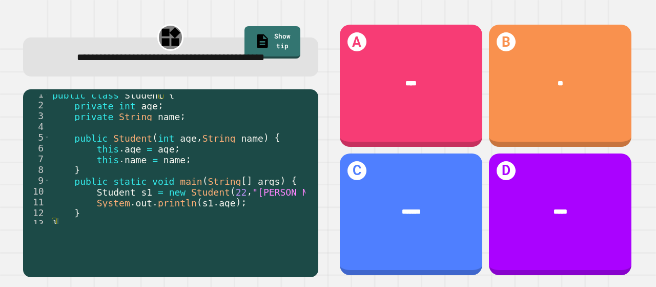
scroll to position [11, 0]
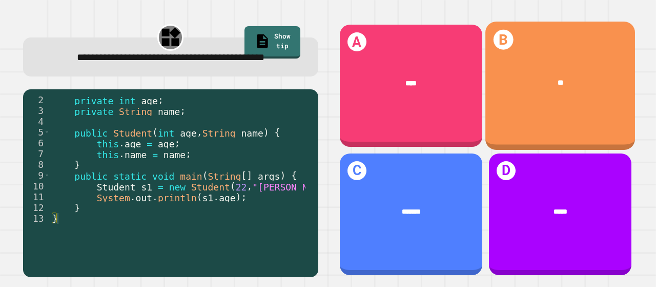
click at [508, 99] on div "**" at bounding box center [561, 84] width 150 height 42
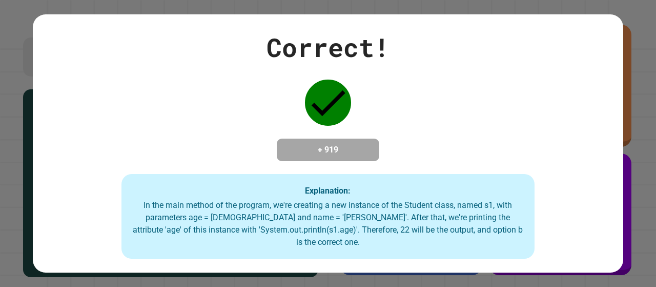
click at [328, 123] on div at bounding box center [328, 102] width 51 height 51
click at [382, 122] on div "Correct! + 919 Explanation: In the main method of the program, we're creating a…" at bounding box center [328, 143] width 591 height 231
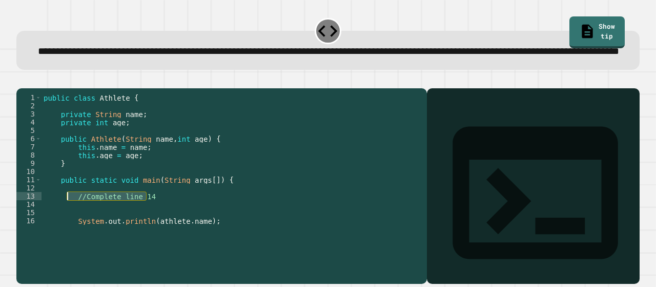
drag, startPoint x: 171, startPoint y: 226, endPoint x: 69, endPoint y: 230, distance: 102.6
click at [69, 230] on div "public class Athlete { private String name ; private int age ; public Athlete (…" at bounding box center [228, 167] width 373 height 148
type textarea "**********"
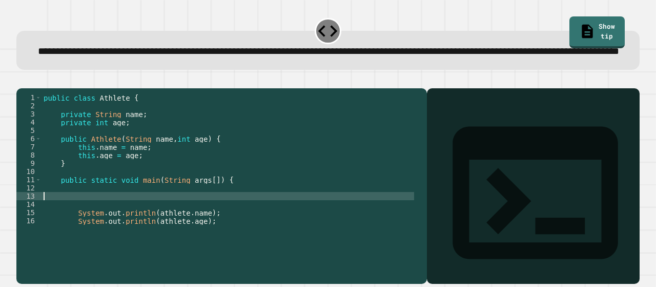
click at [83, 230] on div "public class Athlete { private String name ; private int age ; public Athlete (…" at bounding box center [228, 167] width 373 height 148
type textarea "*"
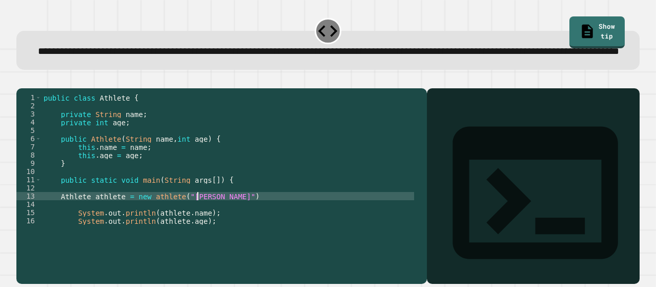
click at [202, 226] on div "public class Athlete { private String name ; private int age ; public Athlete (…" at bounding box center [228, 167] width 373 height 148
click at [22, 80] on icon "button" at bounding box center [22, 80] width 0 height 0
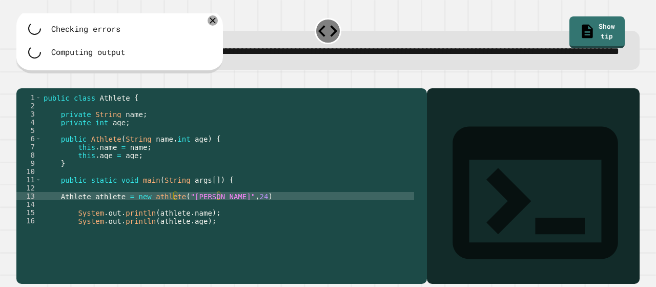
click at [228, 228] on div "public class Athlete { private String name ; private int age ; public Athlete (…" at bounding box center [228, 167] width 373 height 148
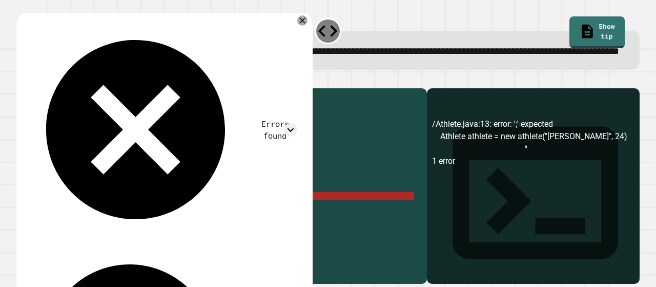
click at [39, 88] on div at bounding box center [328, 82] width 624 height 12
click at [22, 80] on icon "button" at bounding box center [22, 80] width 0 height 0
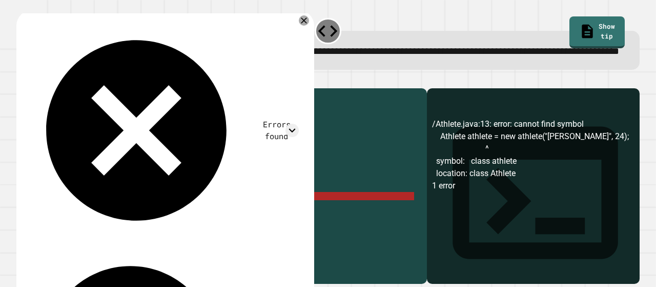
click at [151, 227] on div "public class Athlete { private String name ; private int age ; public Athlete (…" at bounding box center [228, 167] width 373 height 148
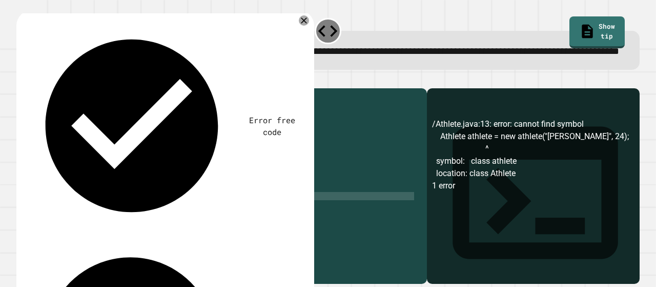
scroll to position [0, 8]
type textarea "**********"
click at [22, 80] on button "button" at bounding box center [22, 80] width 0 height 0
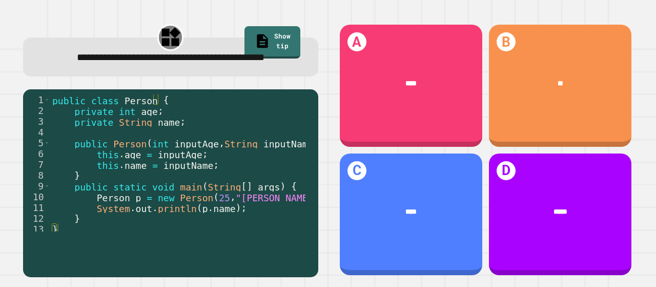
scroll to position [11, 0]
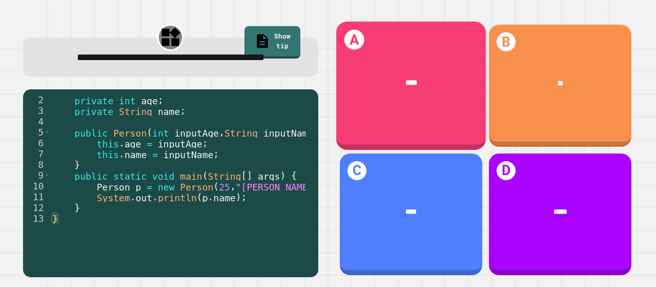
click at [448, 105] on div "A ****" at bounding box center [411, 86] width 150 height 128
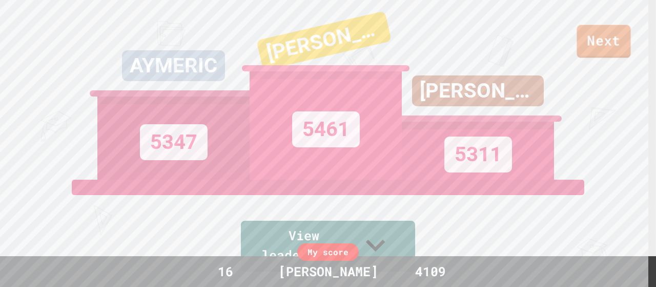
click at [599, 59] on div "Next AYMERIC 5347 [PERSON_NAME] 5461 [PERSON_NAME] 5311 View leaderboard" at bounding box center [328, 143] width 656 height 287
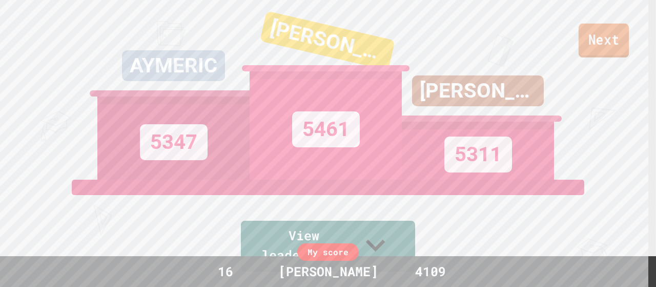
click at [599, 49] on link "Next" at bounding box center [604, 41] width 50 height 34
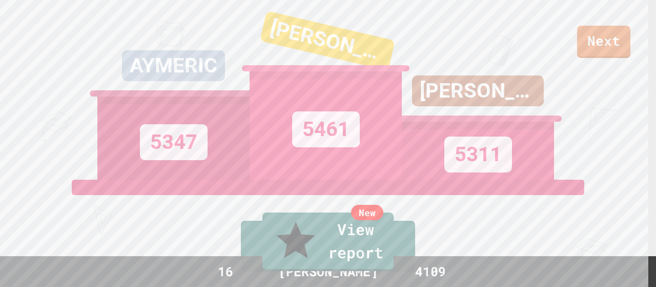
scroll to position [0, 0]
